Goal: Information Seeking & Learning: Learn about a topic

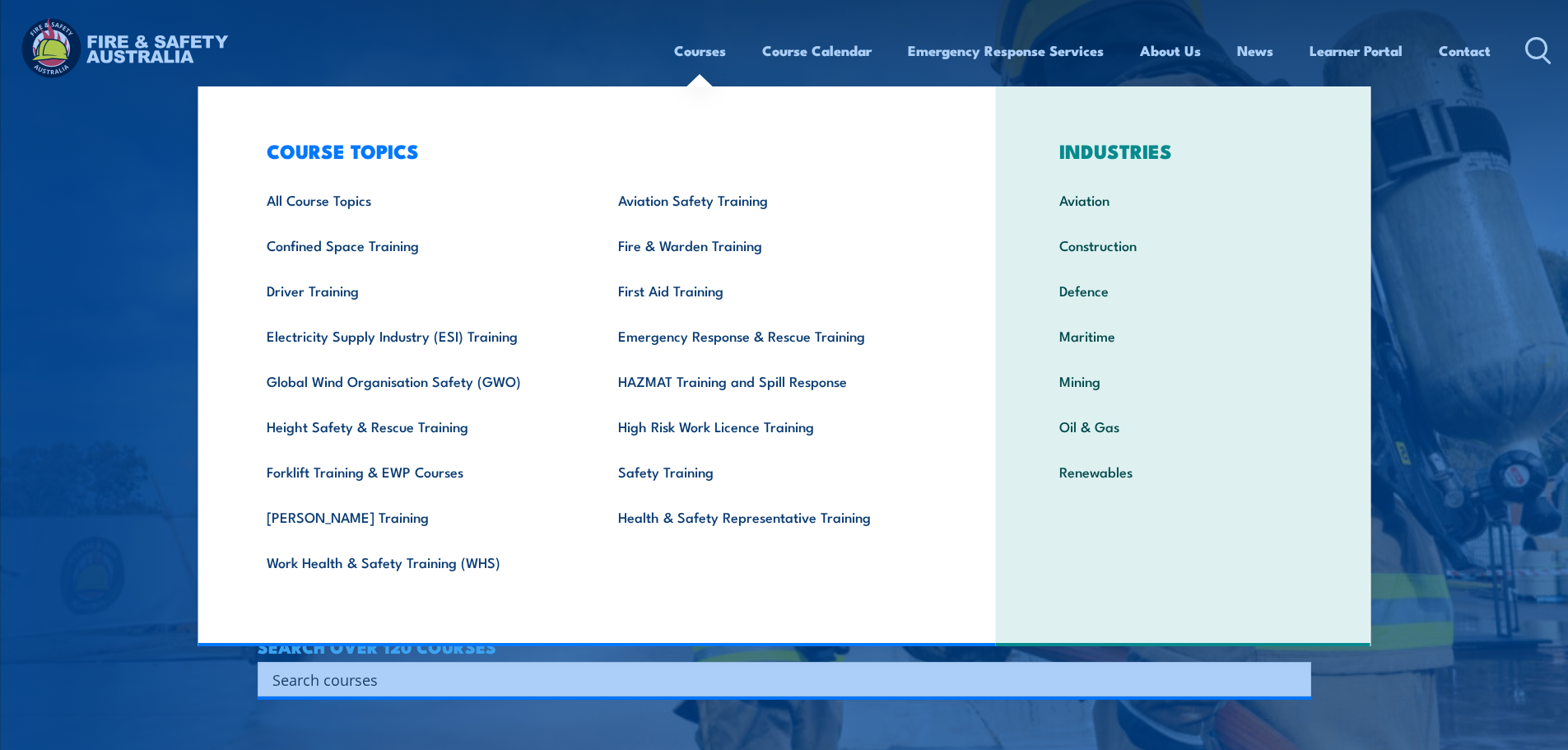
click at [708, 51] on link "Courses" at bounding box center [700, 50] width 52 height 44
